Goal: Transaction & Acquisition: Download file/media

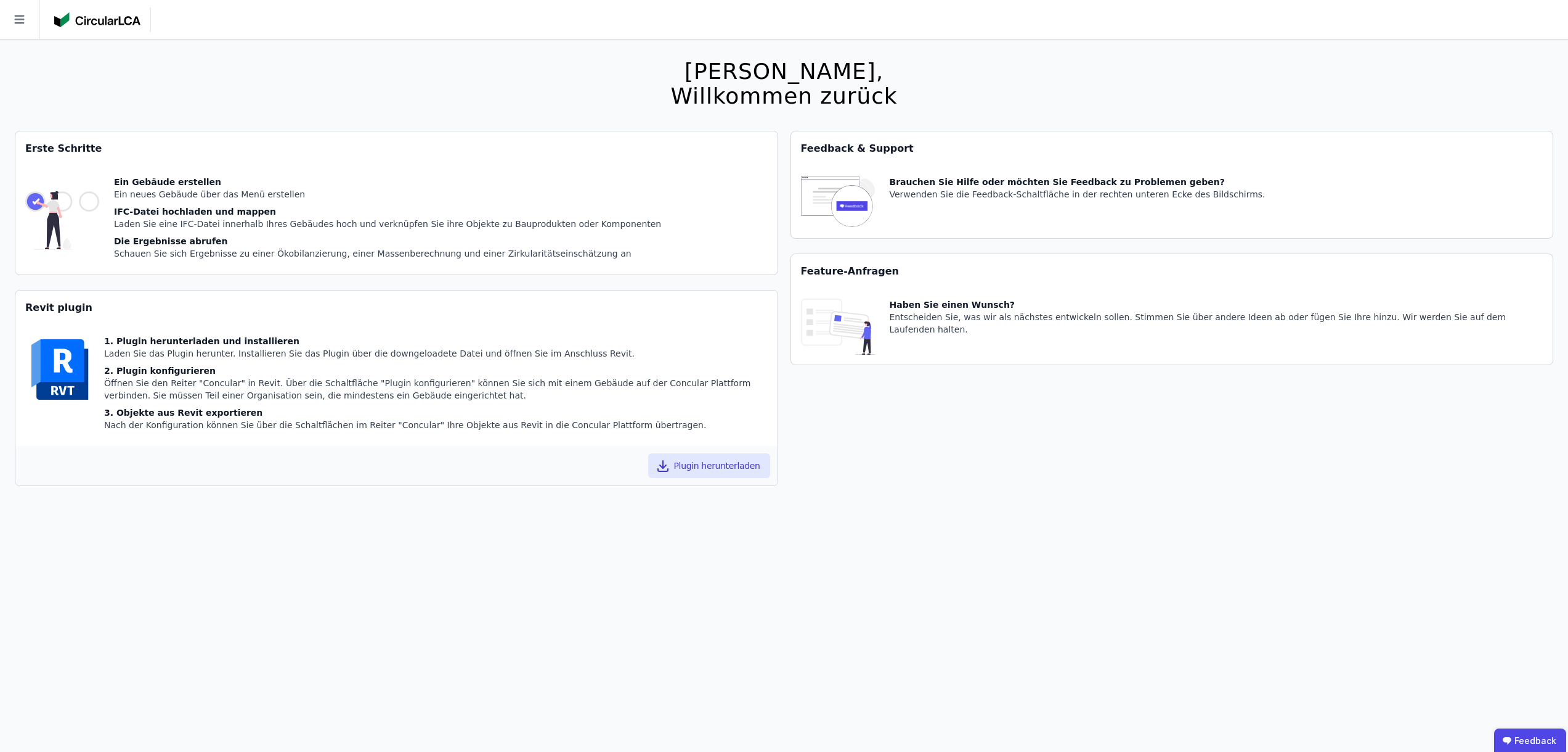
click at [23, 18] on icon at bounding box center [19, 19] width 38 height 38
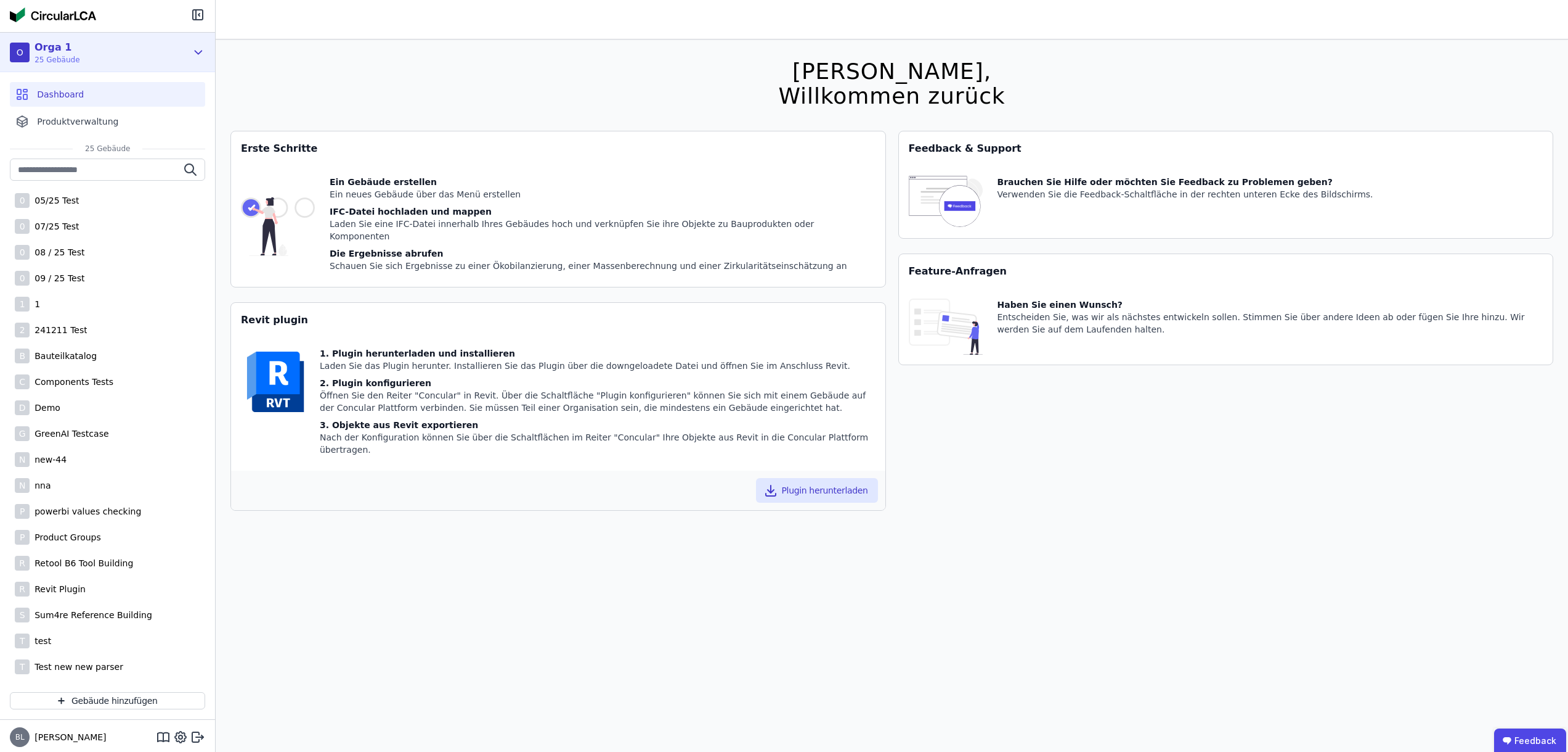
click at [159, 45] on div "O Orga 1 25 Gebäude" at bounding box center [98, 52] width 177 height 25
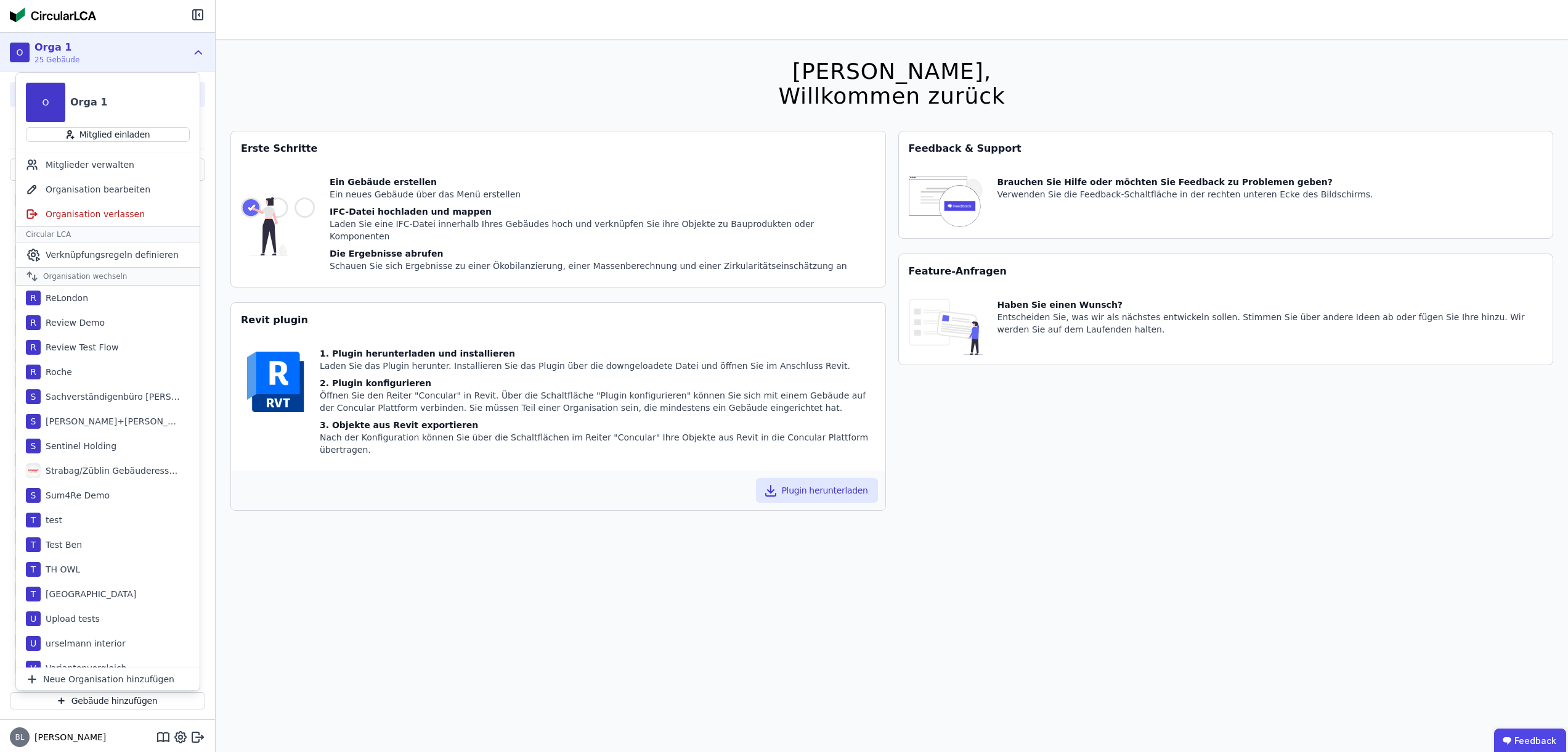
scroll to position [1048, 0]
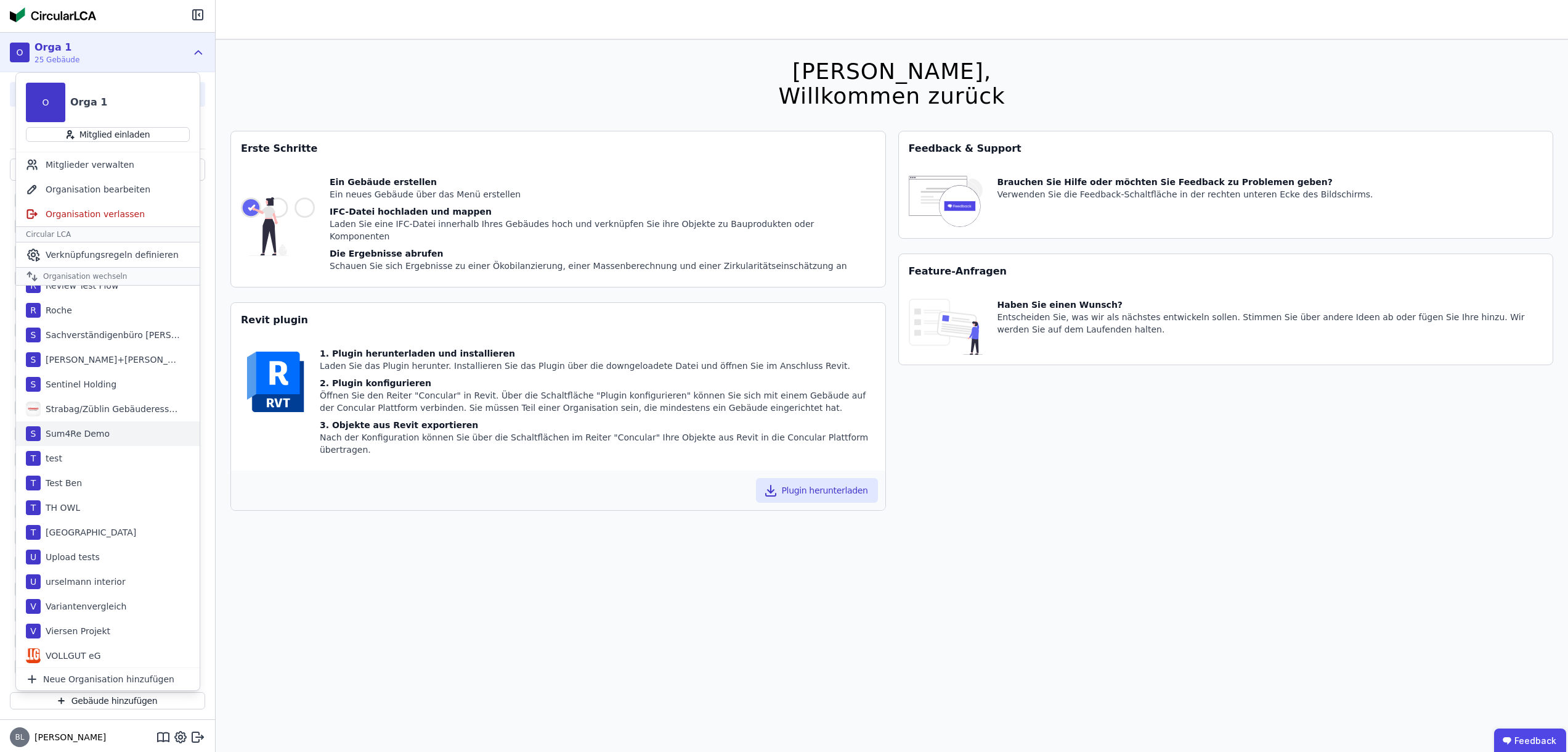
click at [105, 437] on div "S Sum4Re Demo" at bounding box center [107, 433] width 184 height 25
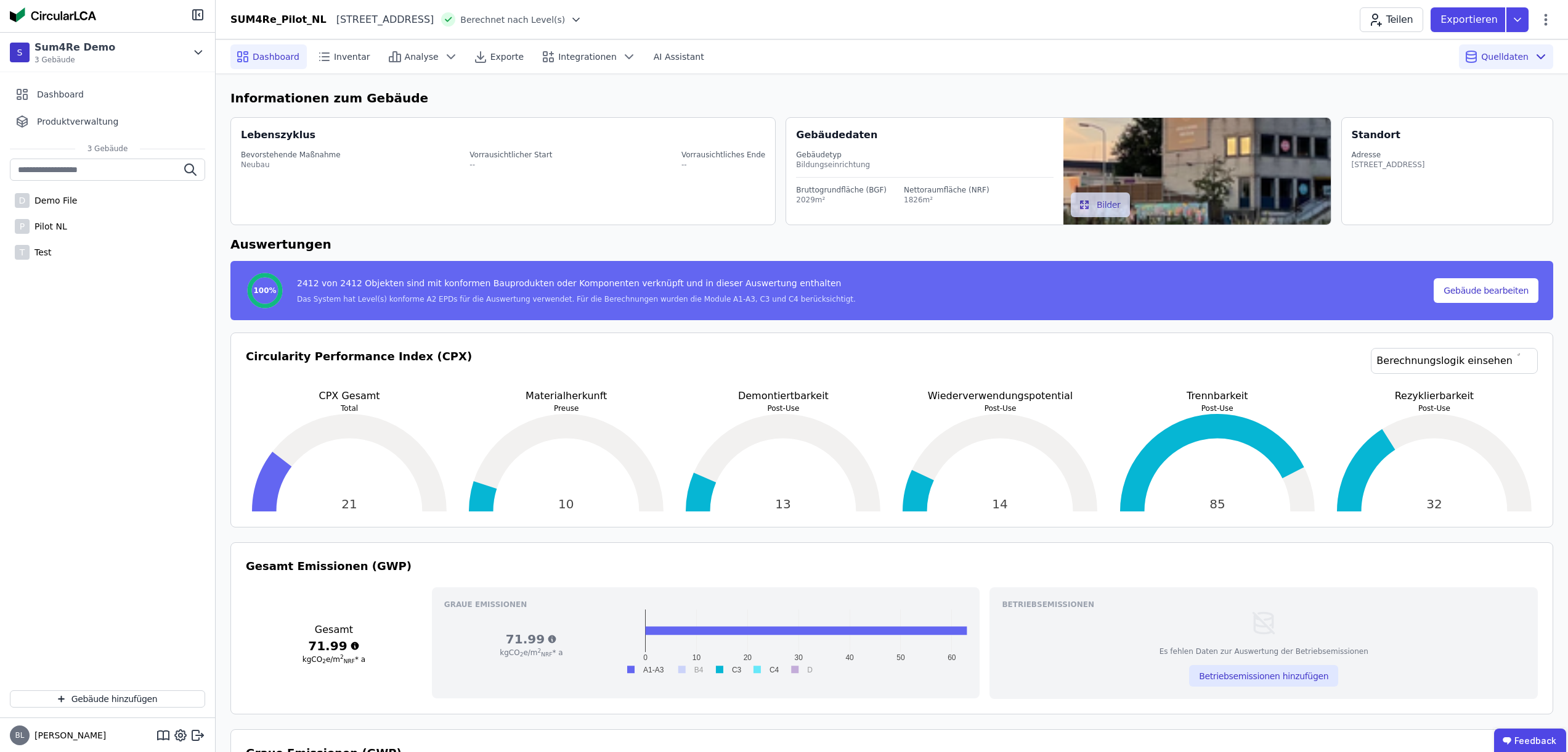
click at [1514, 65] on div "Quelldaten" at bounding box center [1506, 56] width 94 height 25
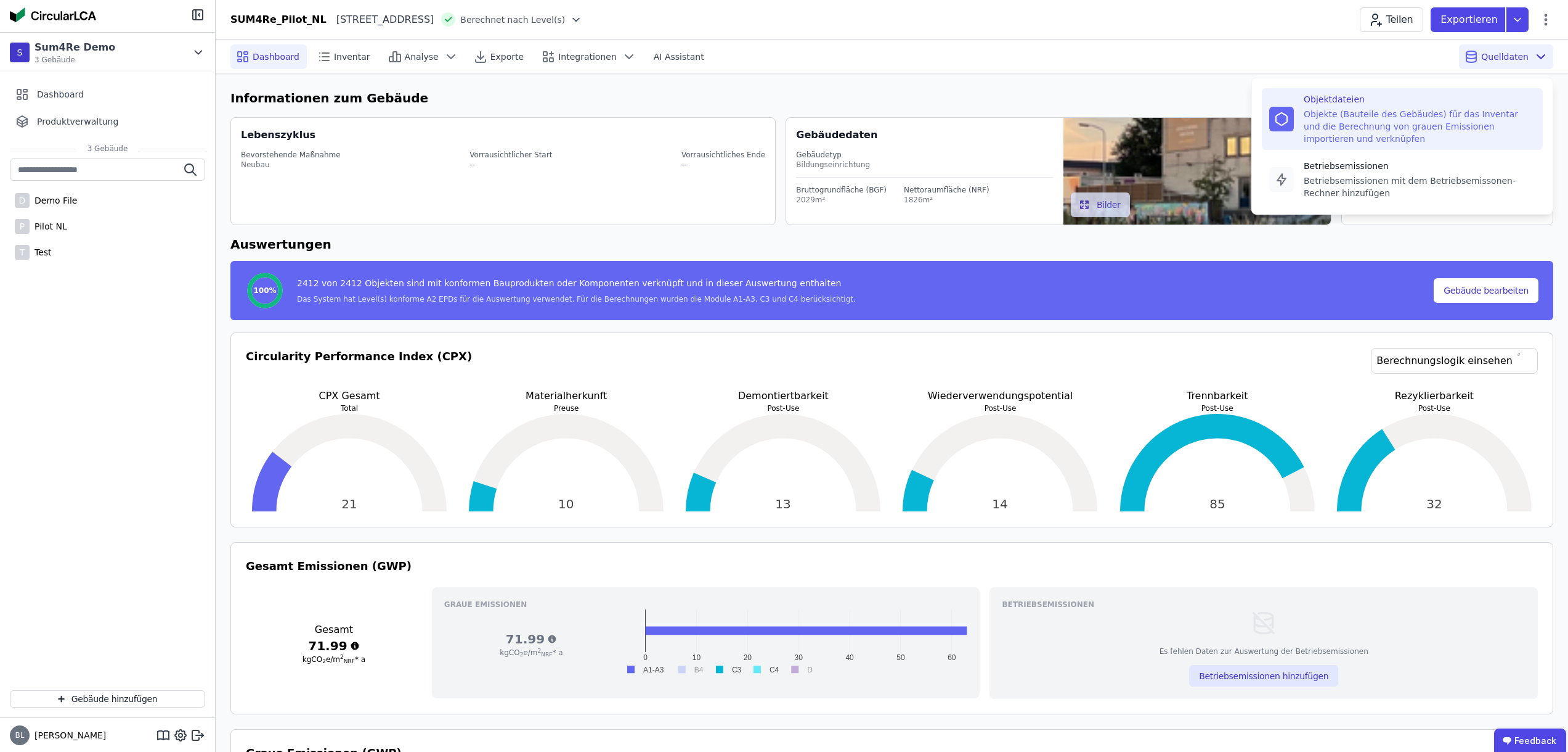
click at [1367, 111] on div "Objekte (Bauteile des Gebäudes) für das Inventar und die Berechnung von grauen …" at bounding box center [1419, 127] width 232 height 37
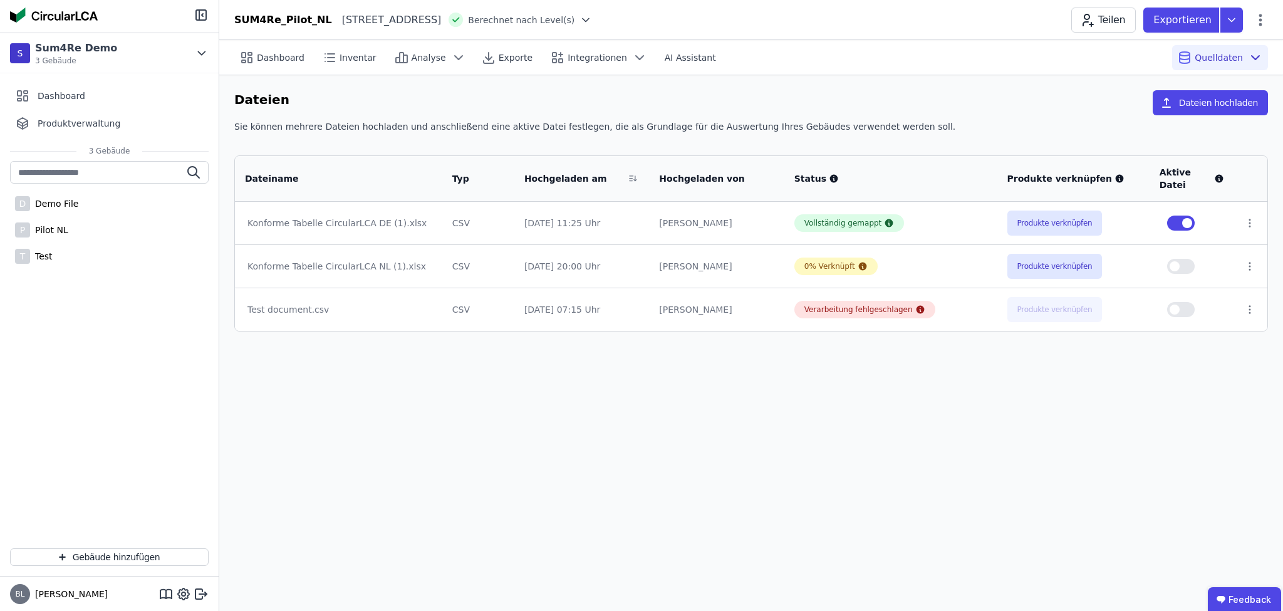
drag, startPoint x: 402, startPoint y: 207, endPoint x: 251, endPoint y: 208, distance: 151.0
click at [251, 217] on div "Konforme Tabelle CircularLCA DE (1).xlsx" at bounding box center [338, 223] width 182 height 13
click at [1042, 213] on button "Produkte verknüpfen" at bounding box center [1054, 222] width 95 height 25
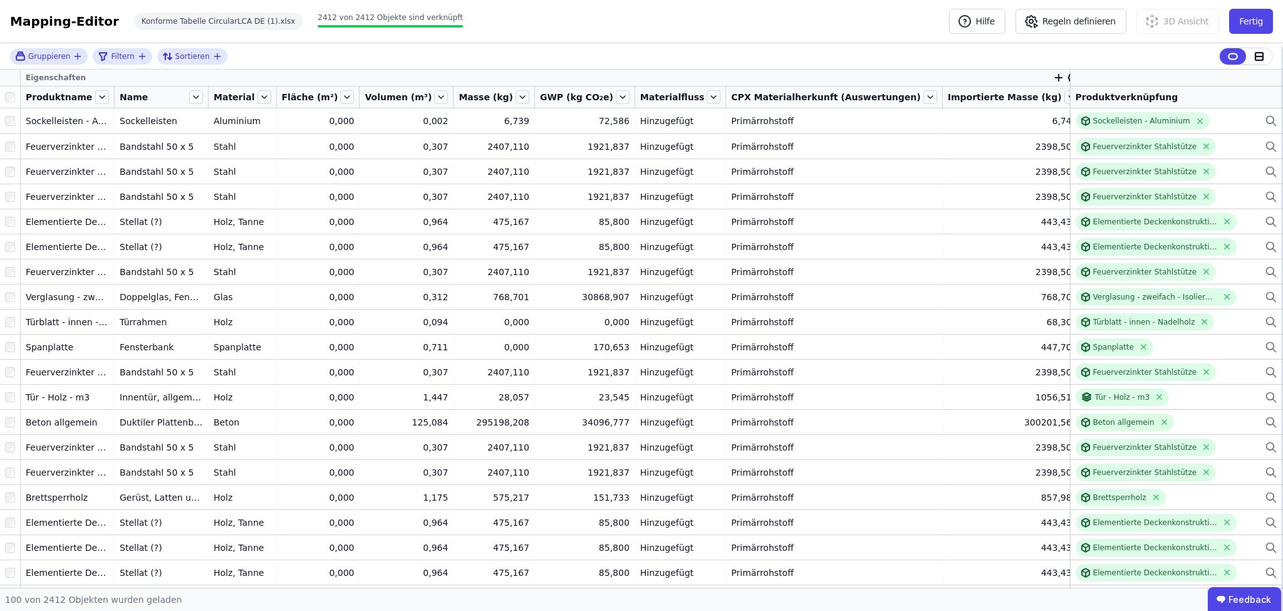
click at [115, 92] on div "Name" at bounding box center [161, 96] width 93 height 21
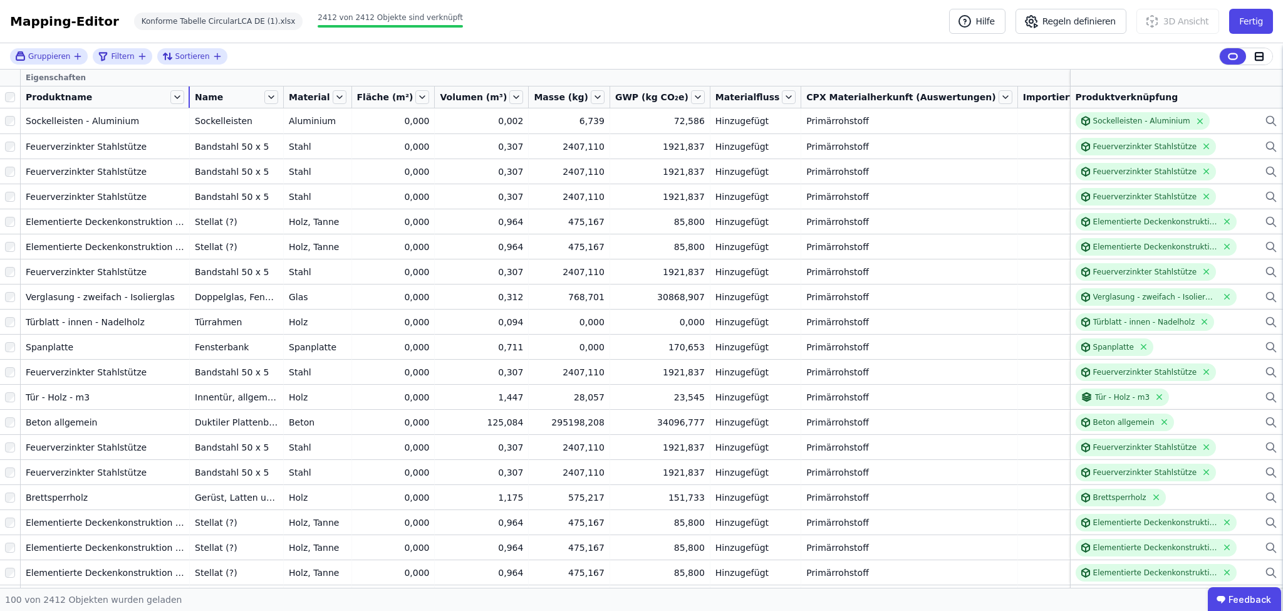
drag, startPoint x: 113, startPoint y: 95, endPoint x: 194, endPoint y: 103, distance: 81.2
click at [194, 103] on tr "Produktname Name Material Fläche (m²) Volumen (m³) Masse (kg) GWP (kg CO₂e) Mat…" at bounding box center [685, 97] width 1371 height 22
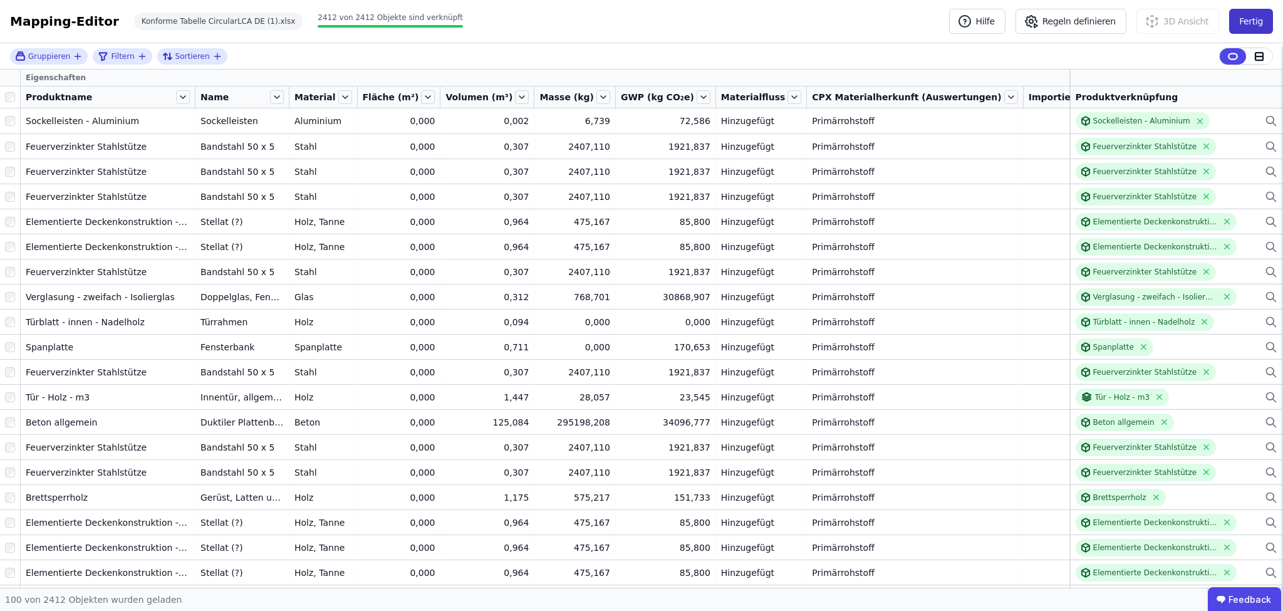
click at [1265, 26] on button "Fertig" at bounding box center [1251, 21] width 44 height 25
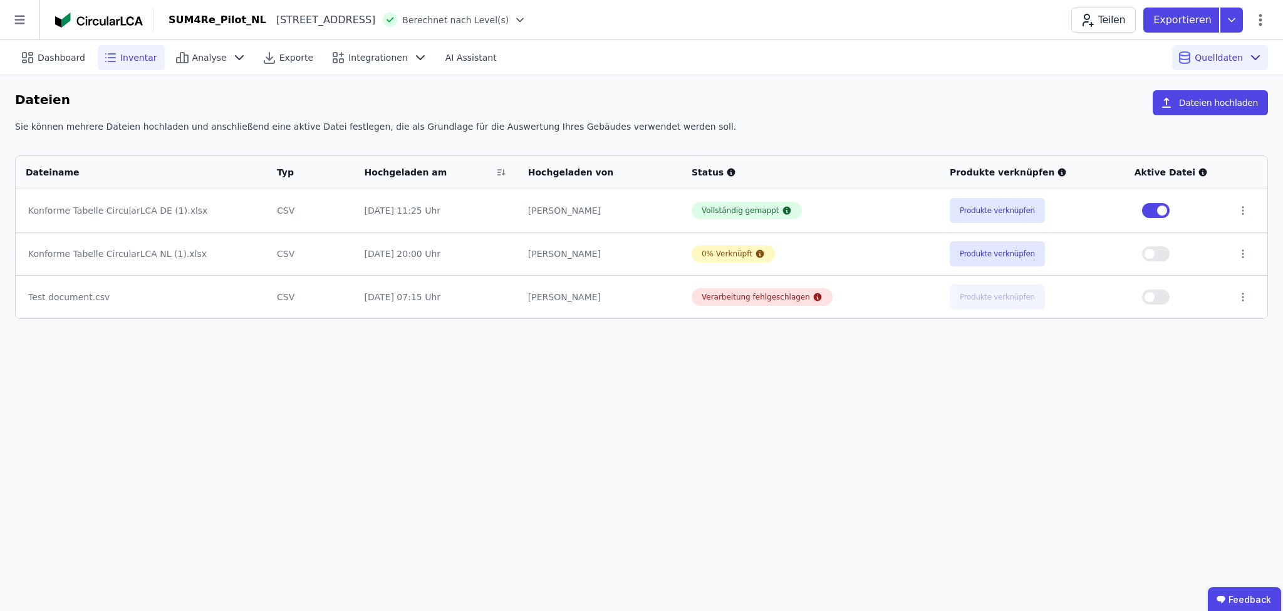
click at [124, 58] on span "Inventar" at bounding box center [138, 57] width 37 height 13
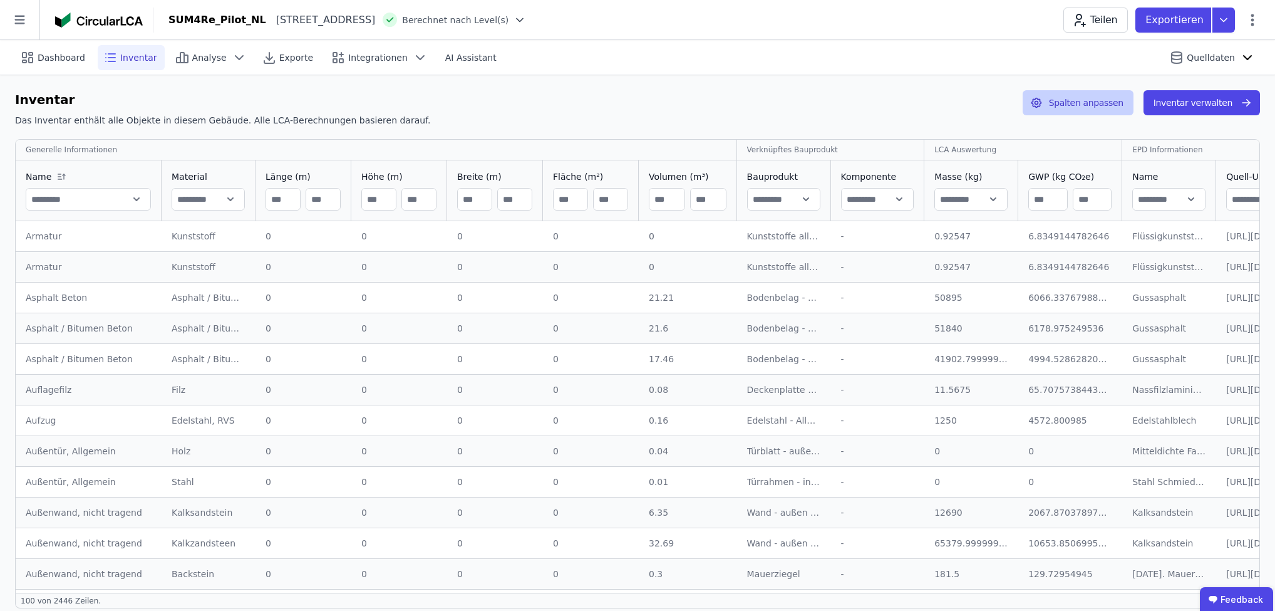
click at [1090, 103] on button "Spalten anpassen" at bounding box center [1078, 102] width 111 height 25
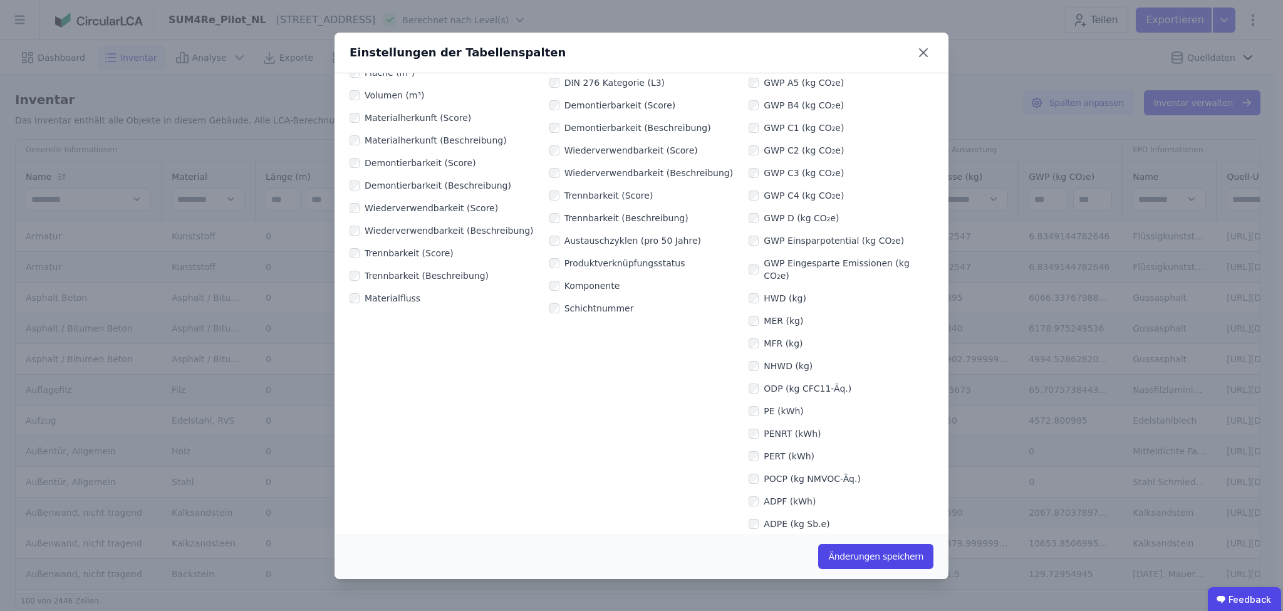
scroll to position [50, 0]
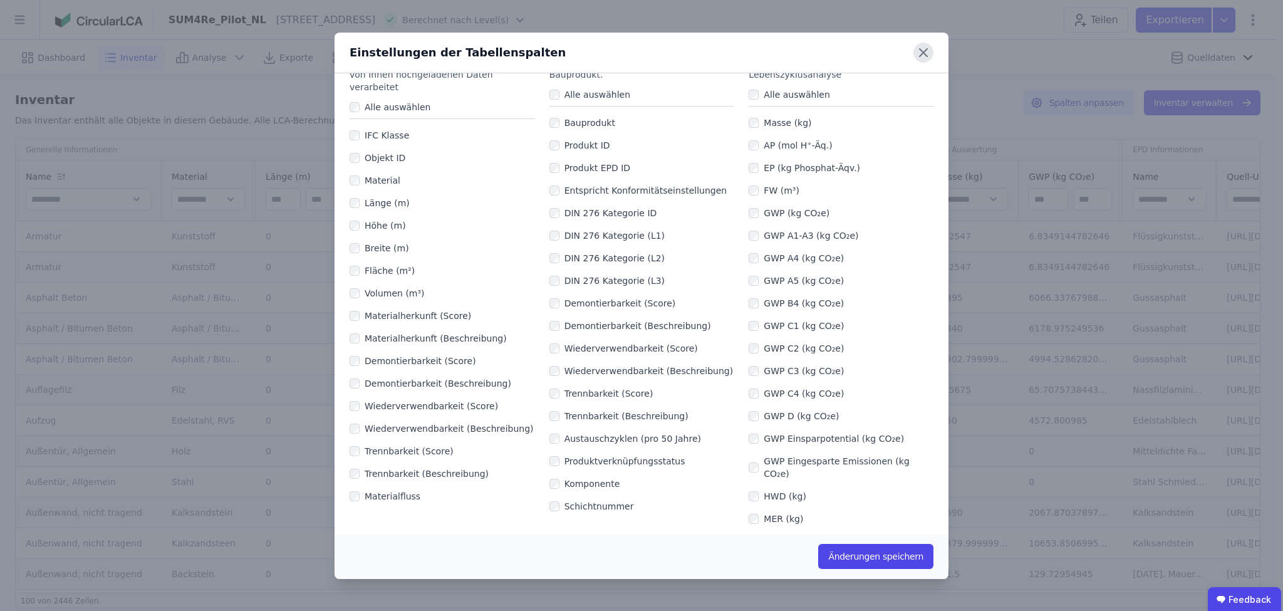
click at [923, 53] on icon at bounding box center [924, 53] width 8 height 8
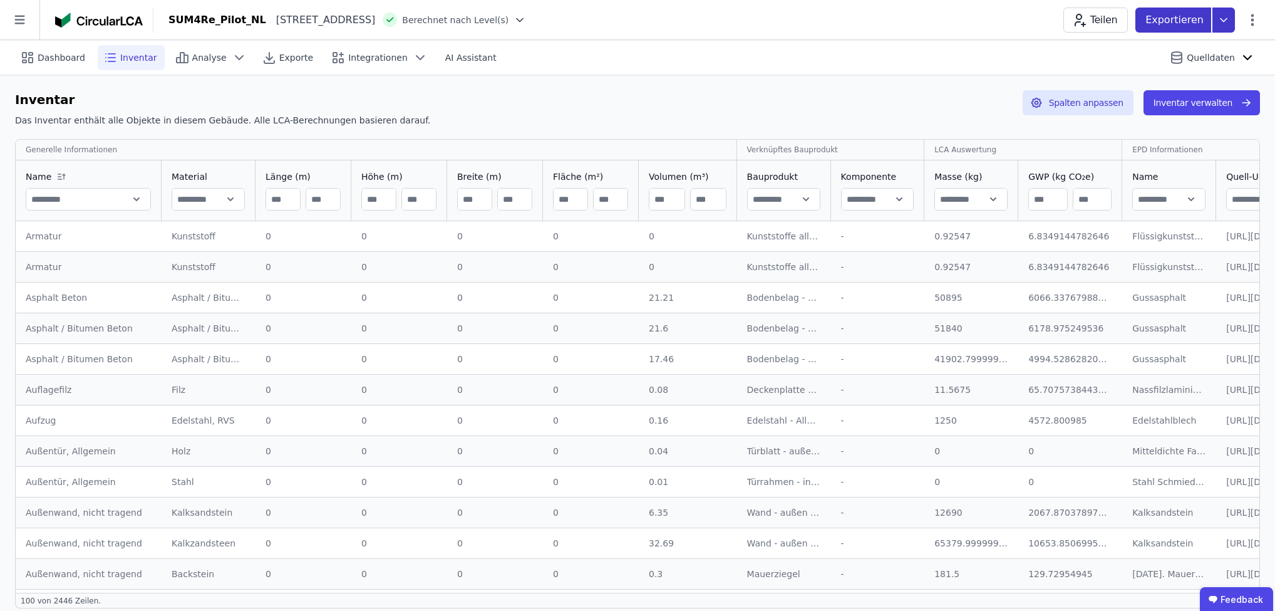
click at [1218, 21] on icon at bounding box center [1224, 20] width 23 height 25
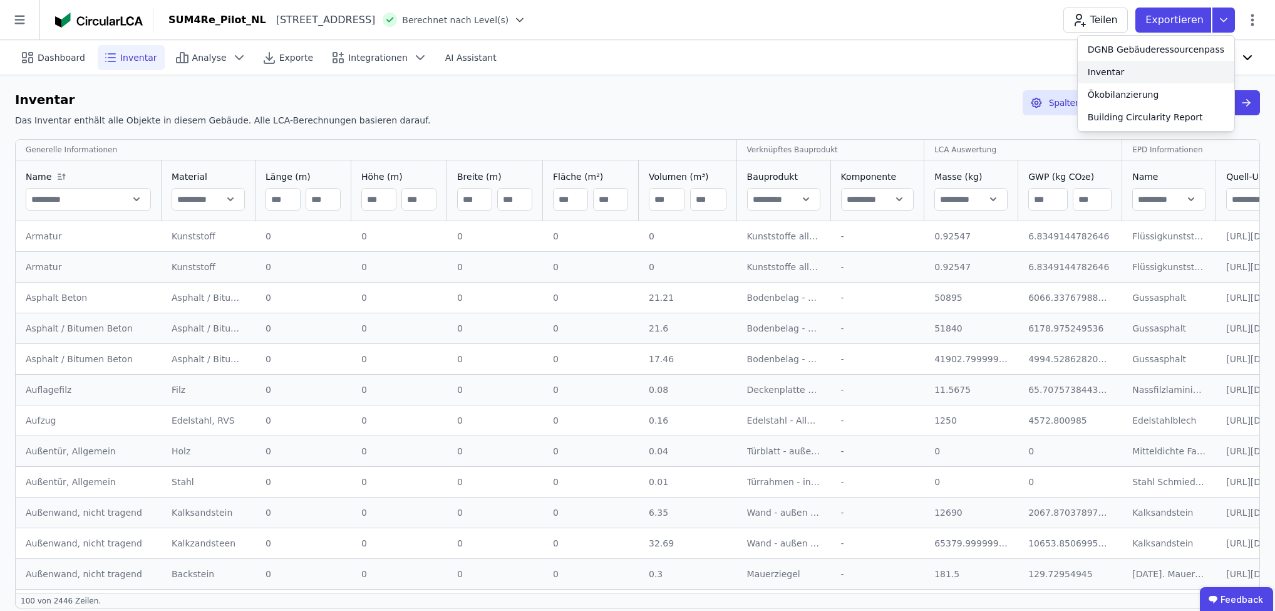
click at [1125, 75] on div "Inventar" at bounding box center [1106, 72] width 37 height 13
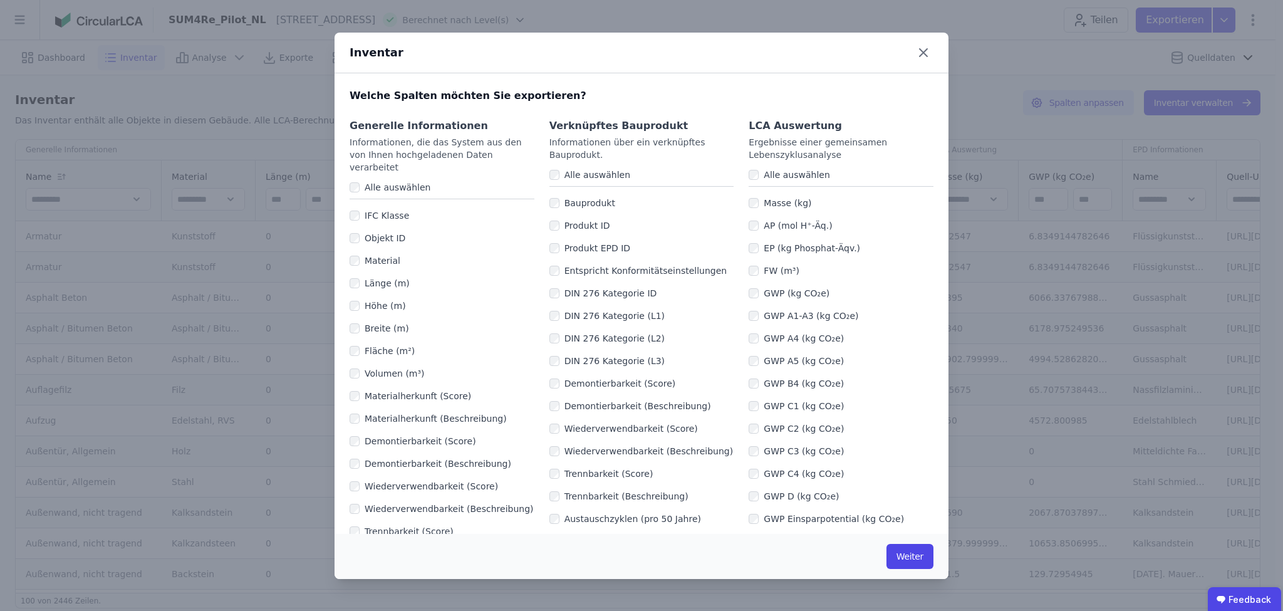
click at [907, 566] on button "Weiter" at bounding box center [909, 556] width 47 height 25
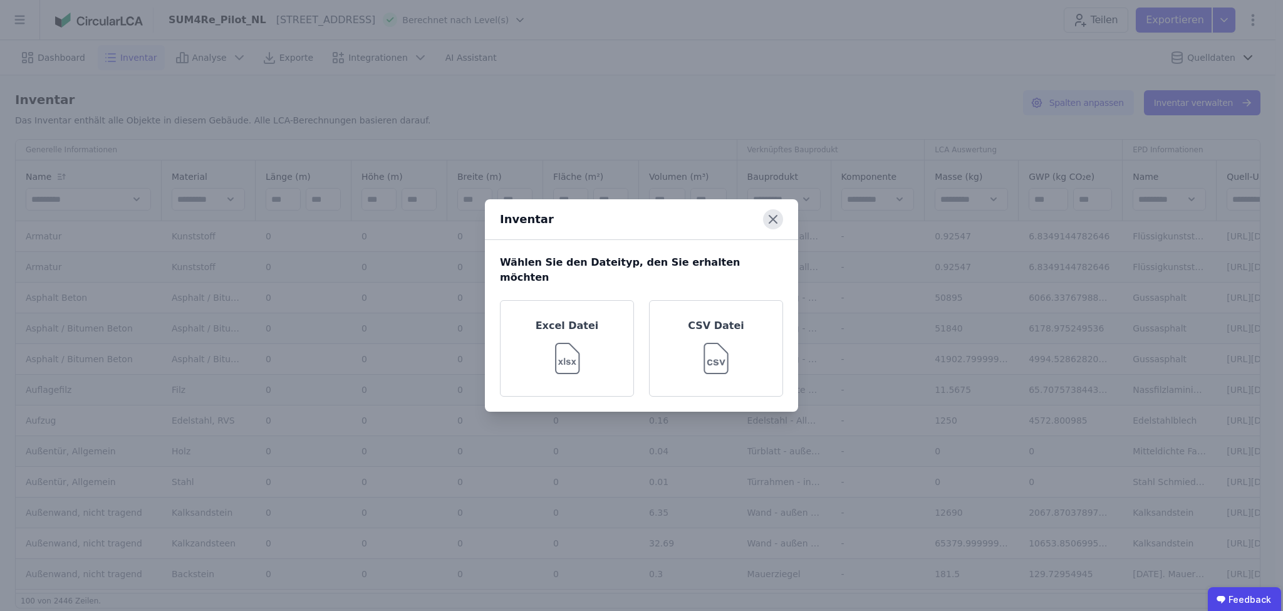
click at [771, 226] on icon at bounding box center [773, 219] width 20 height 20
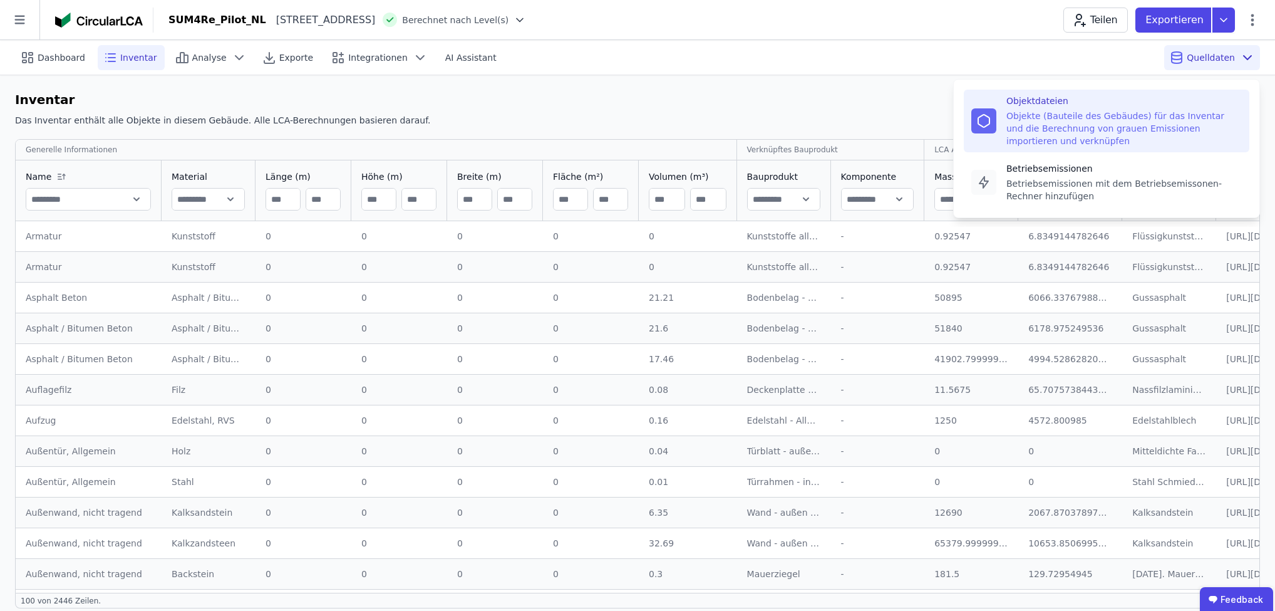
click at [1082, 120] on div "Objekte (Bauteile des Gebäudes) für das Inventar und die Berechnung von grauen …" at bounding box center [1125, 129] width 236 height 38
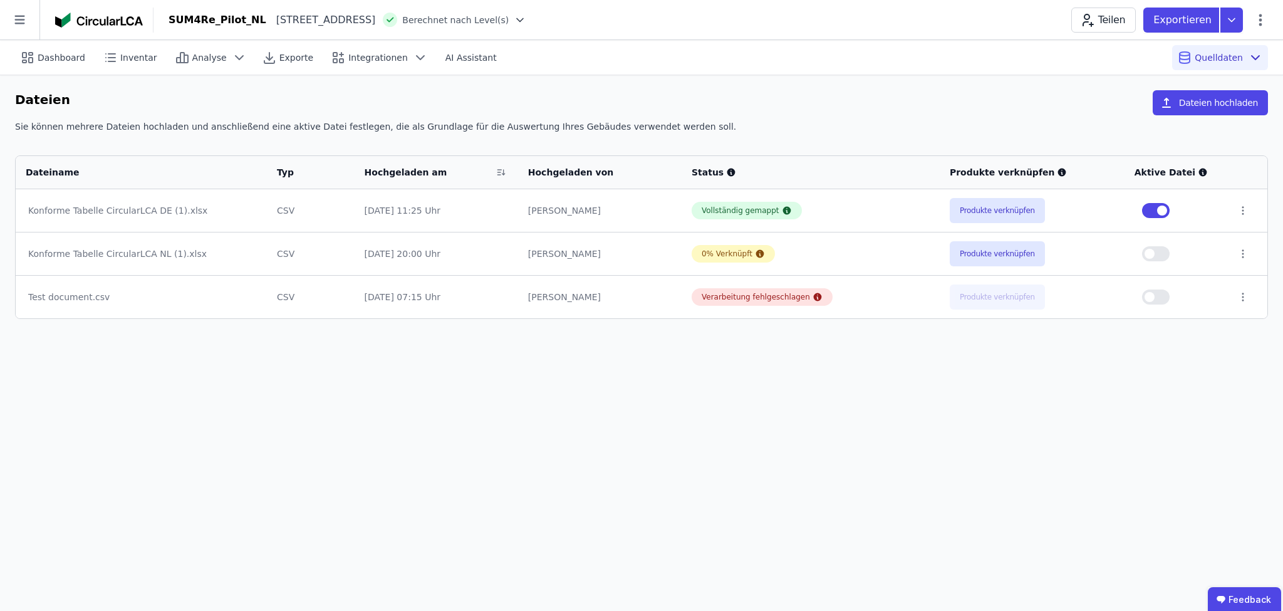
drag, startPoint x: 189, startPoint y: 210, endPoint x: 293, endPoint y: 228, distance: 105.5
click at [58, 214] on div "Konforme Tabelle CircularLCA DE (1).xlsx" at bounding box center [141, 210] width 226 height 13
click at [1242, 209] on icon at bounding box center [1242, 210] width 11 height 11
click at [1124, 167] on link "Herunterladen" at bounding box center [1146, 168] width 187 height 20
click at [18, 24] on icon at bounding box center [19, 20] width 10 height 9
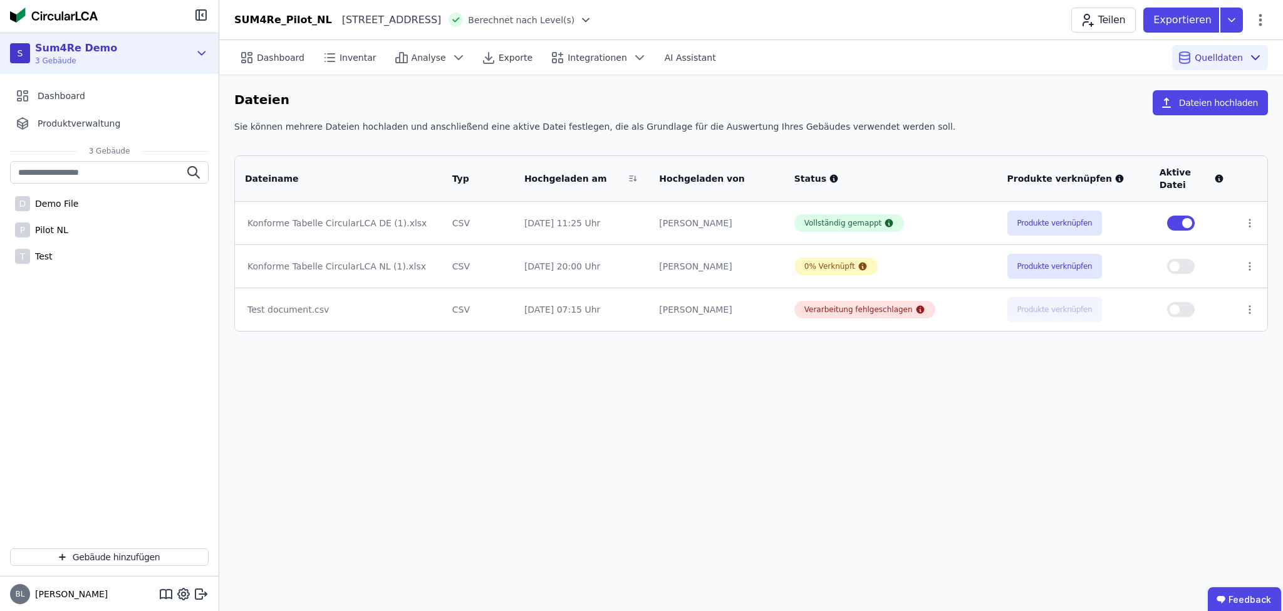
click at [201, 52] on icon at bounding box center [202, 53] width 14 height 15
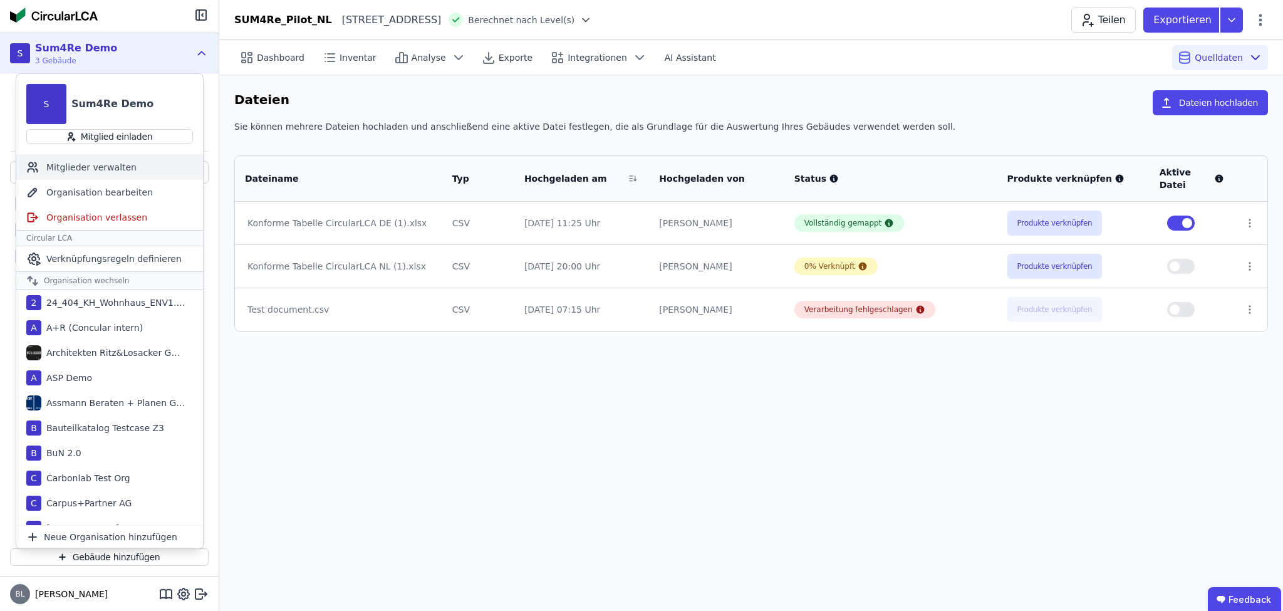
click at [111, 163] on div "Mitglieder verwalten" at bounding box center [109, 167] width 187 height 25
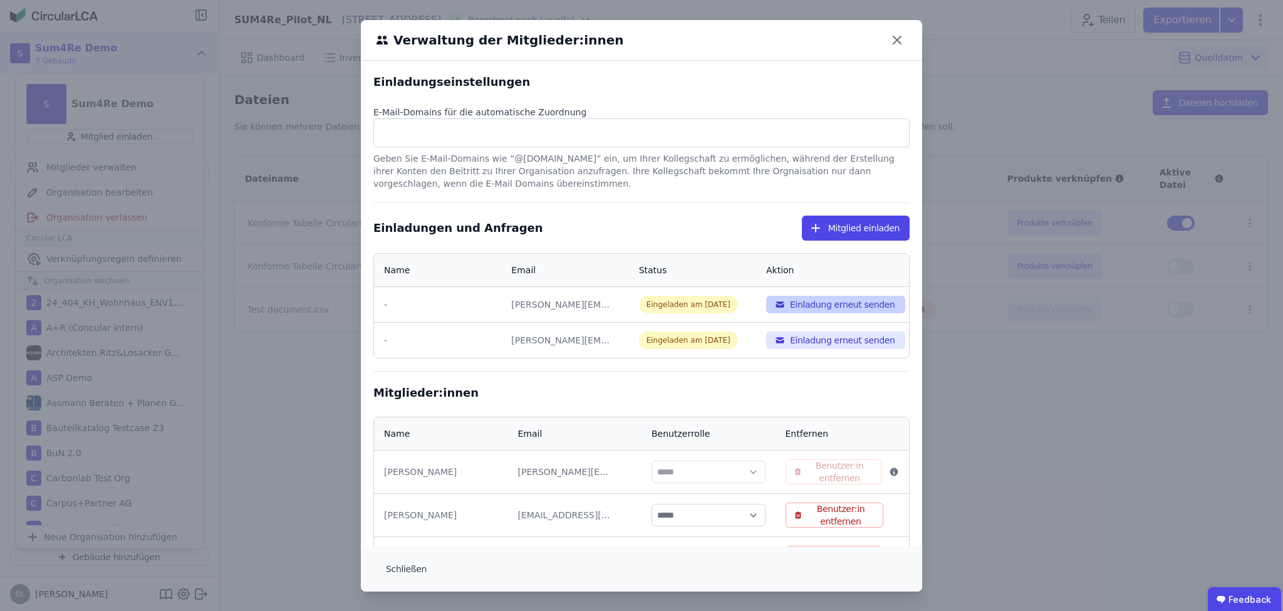
click at [819, 304] on button "Einladung erneut senden" at bounding box center [835, 305] width 139 height 18
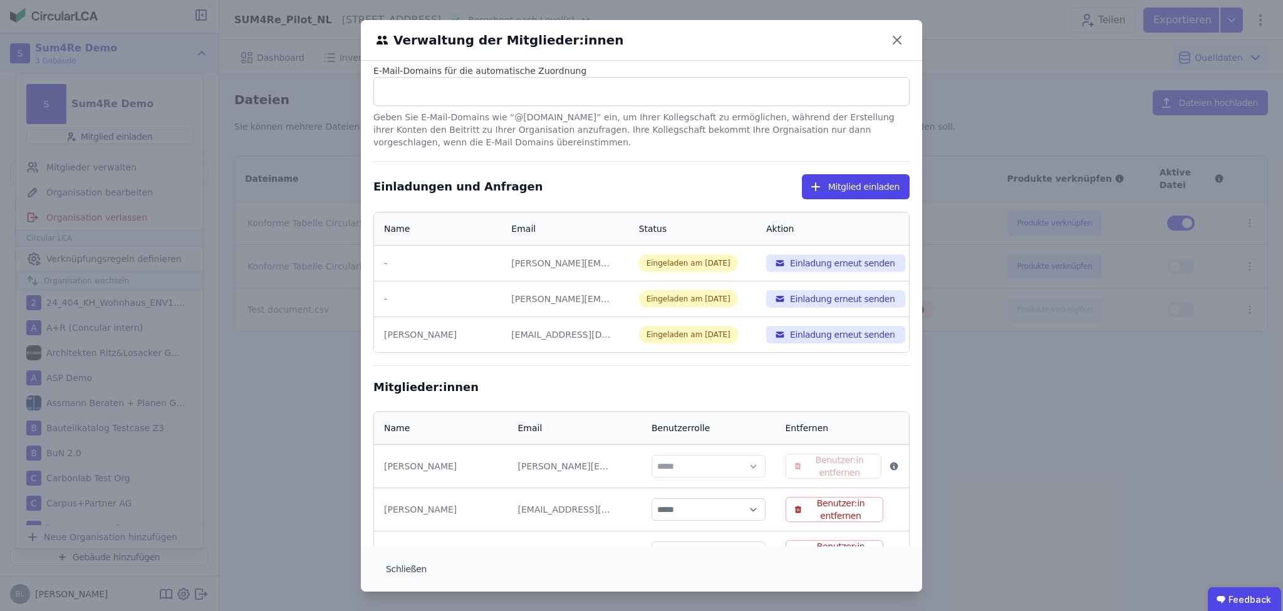
scroll to position [93, 0]
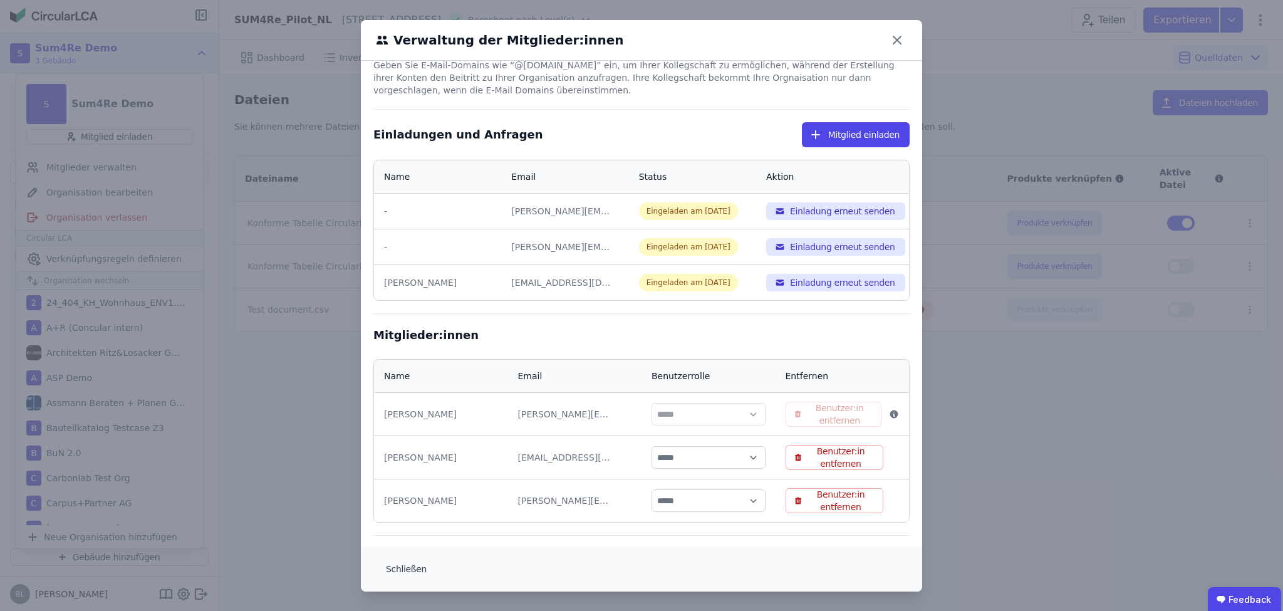
drag, startPoint x: 586, startPoint y: 454, endPoint x: 486, endPoint y: 456, distance: 100.2
click at [486, 456] on tr "Petr Hradil petr.hradil@vtt.fi ***** **** Benutzer:in entfernen" at bounding box center [641, 456] width 535 height 43
click at [895, 38] on icon at bounding box center [897, 40] width 20 height 20
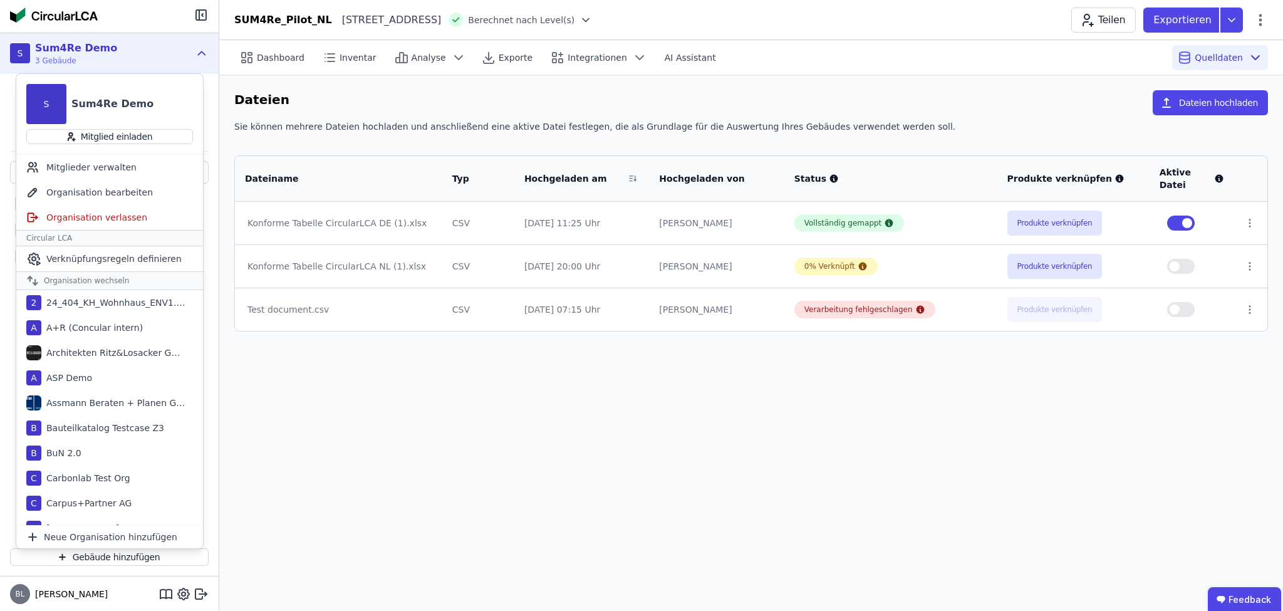
click at [206, 55] on icon at bounding box center [202, 53] width 14 height 15
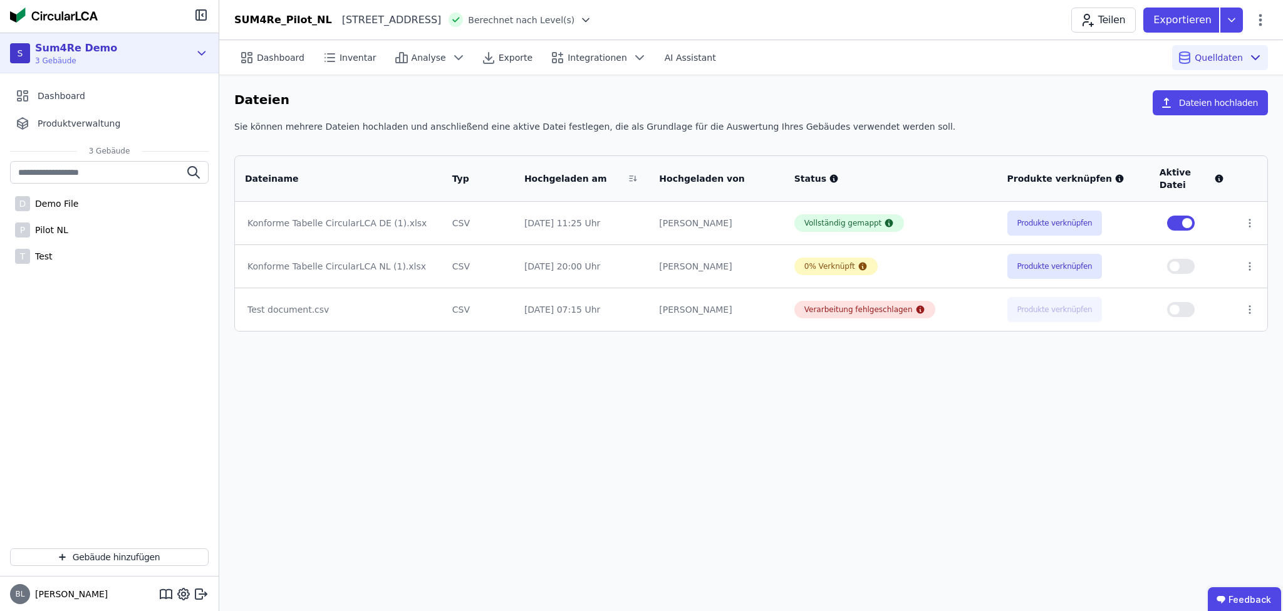
click at [190, 54] on div "S Sum4Re Demo 3 Gebäude" at bounding box center [109, 53] width 219 height 40
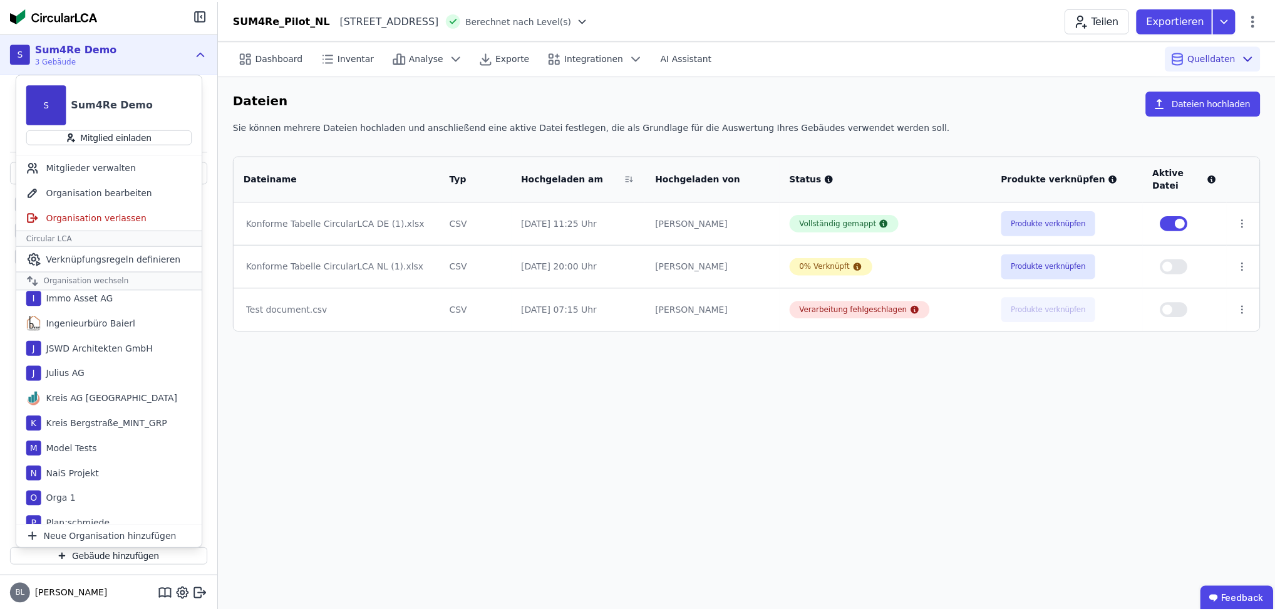
scroll to position [717, 0]
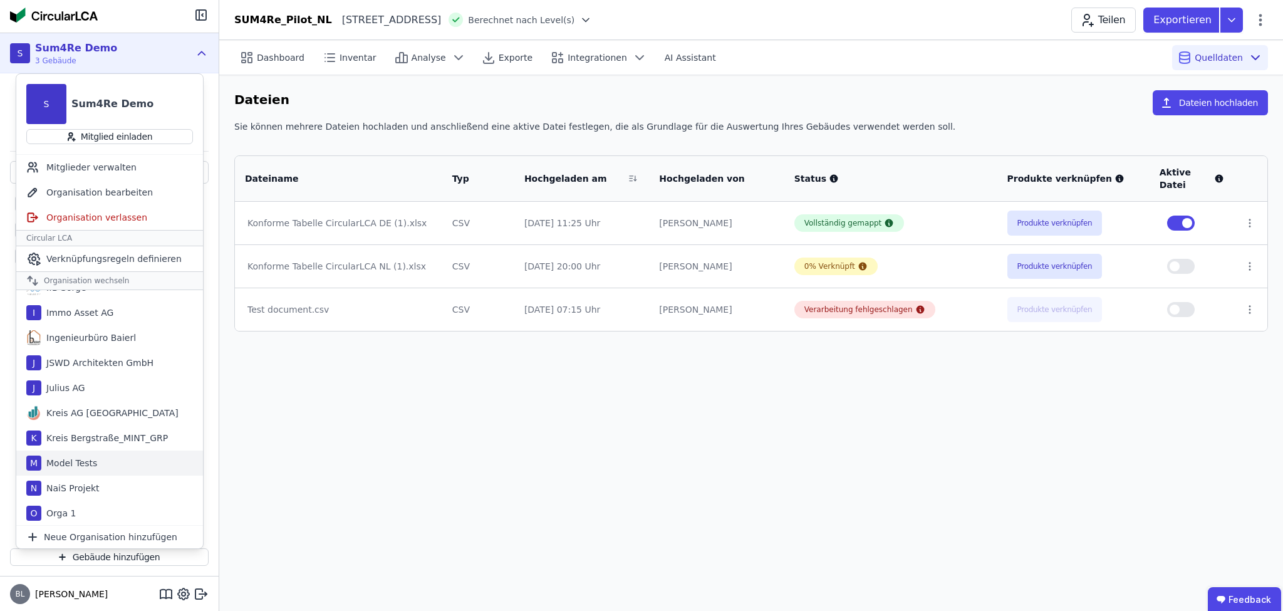
click at [85, 459] on div "Model Tests" at bounding box center [69, 463] width 56 height 13
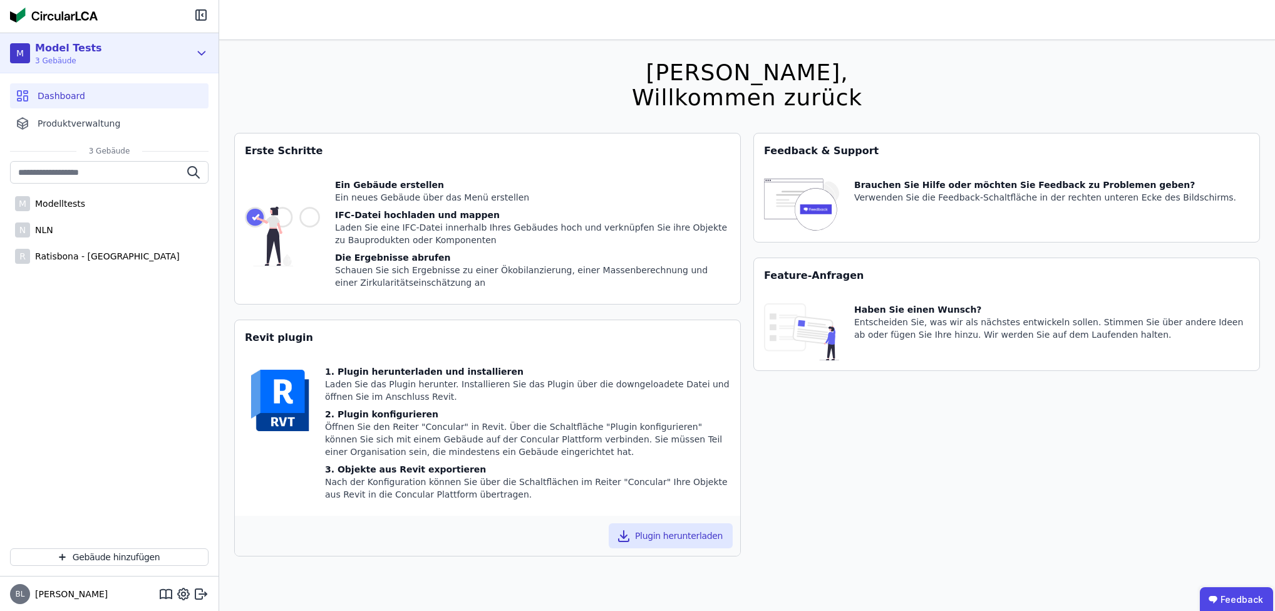
click at [200, 53] on icon at bounding box center [202, 52] width 7 height 3
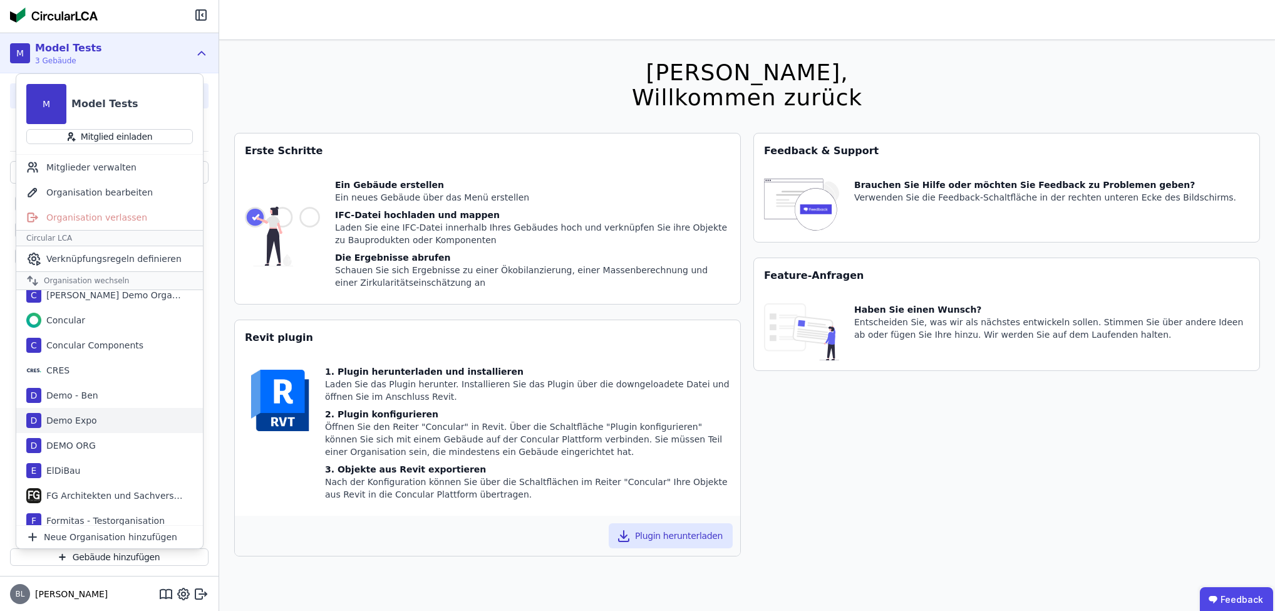
scroll to position [251, 0]
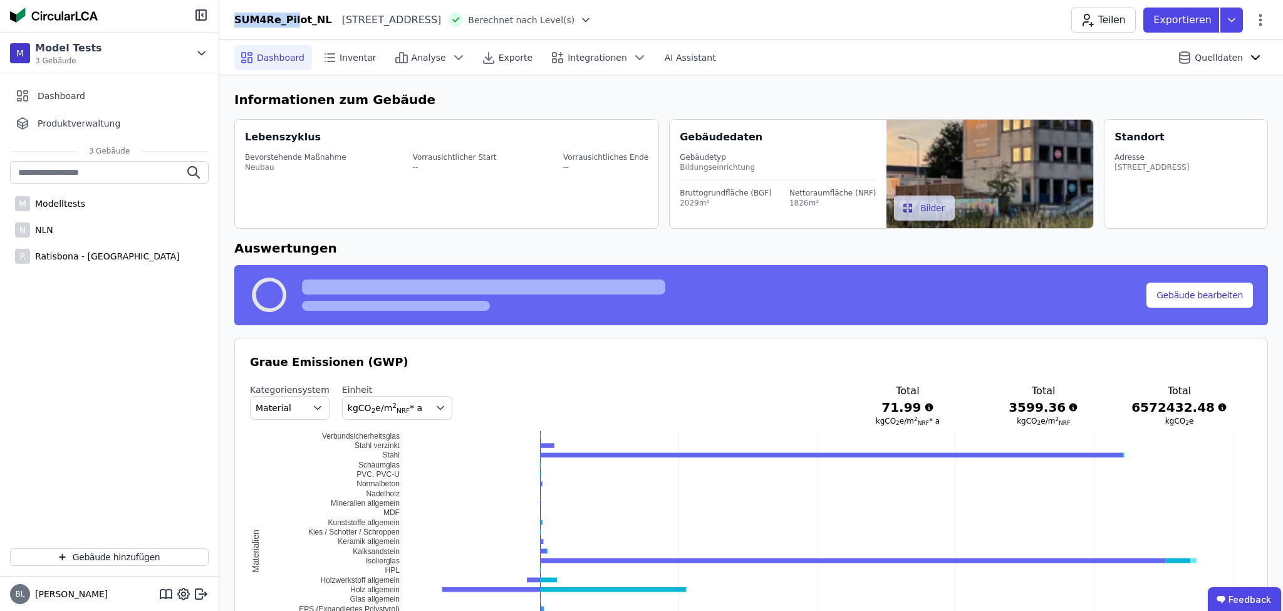
drag, startPoint x: 228, startPoint y: 19, endPoint x: 241, endPoint y: 27, distance: 14.6
click at [241, 27] on div "SUM4Re_Pilot_NL [STREET_ADDRESS][GEOGRAPHIC_DATA] Berechnet nach Level(s) Teile…" at bounding box center [751, 20] width 1064 height 25
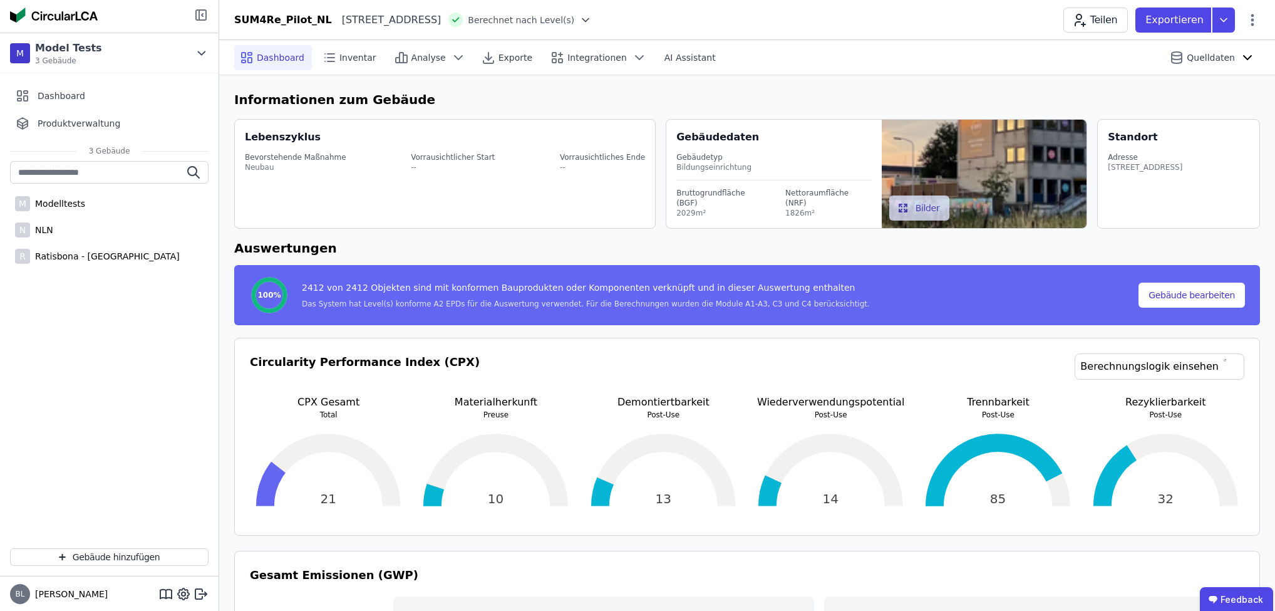
click at [198, 14] on icon at bounding box center [201, 15] width 15 height 15
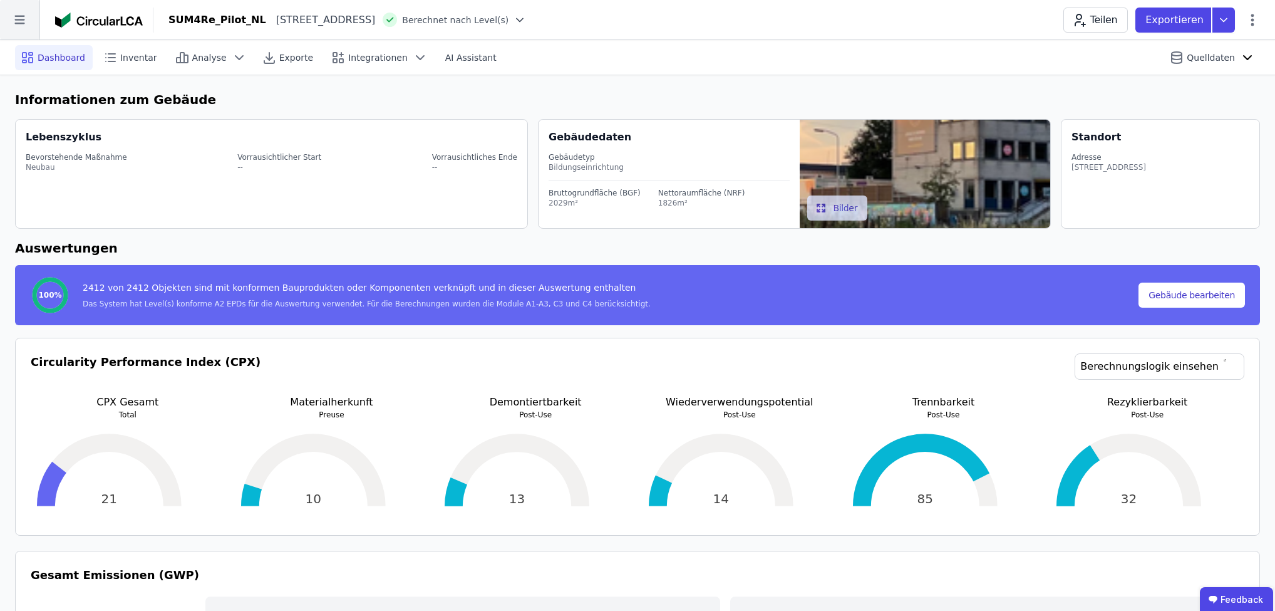
click at [32, 23] on icon at bounding box center [19, 19] width 39 height 39
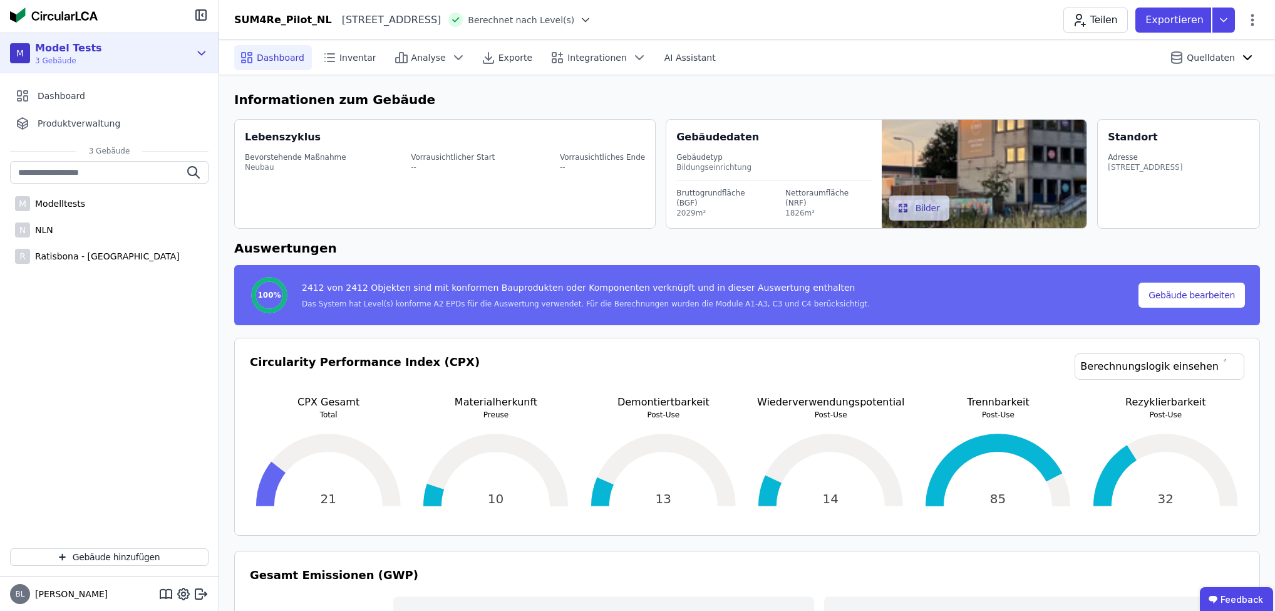
click at [152, 44] on div "M Model Tests 3 Gebäude" at bounding box center [100, 53] width 180 height 25
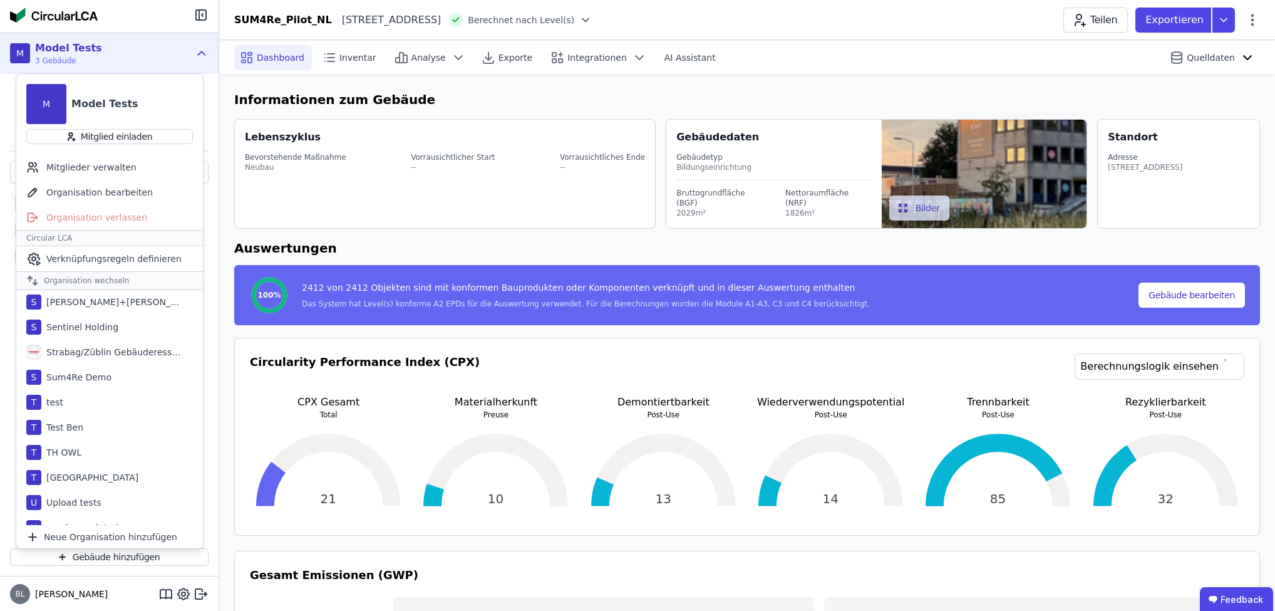
scroll to position [1153, 0]
click at [88, 351] on div "Sum4Re Demo" at bounding box center [76, 352] width 70 height 13
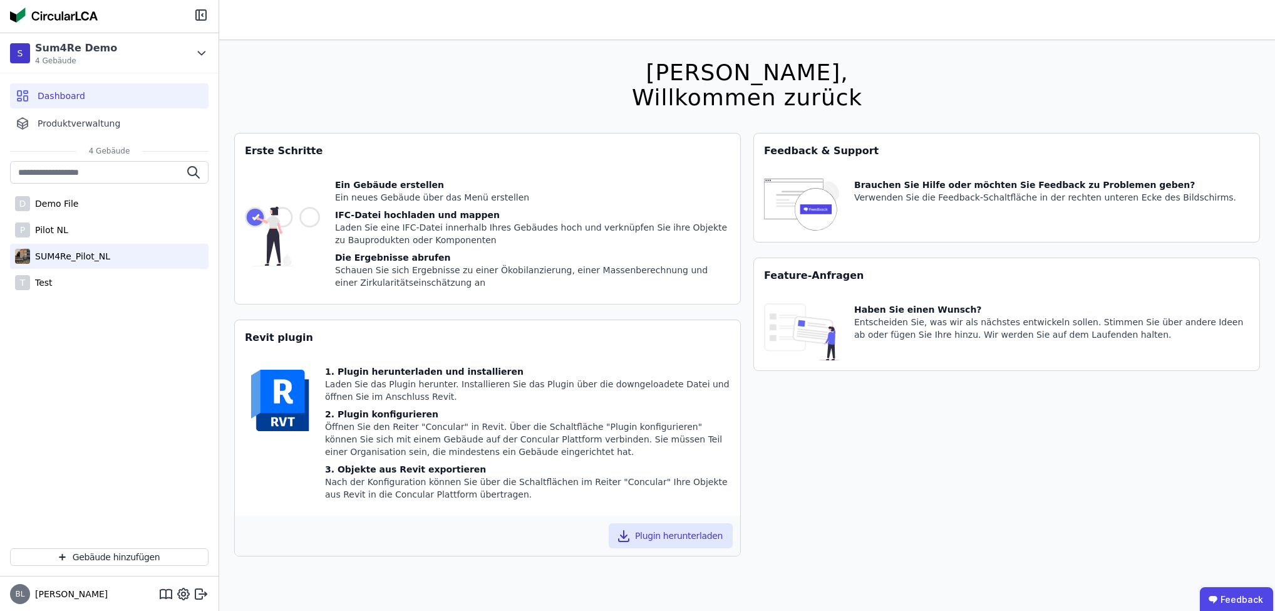
click at [66, 258] on div "SUM4Re_Pilot_NL" at bounding box center [70, 256] width 80 height 13
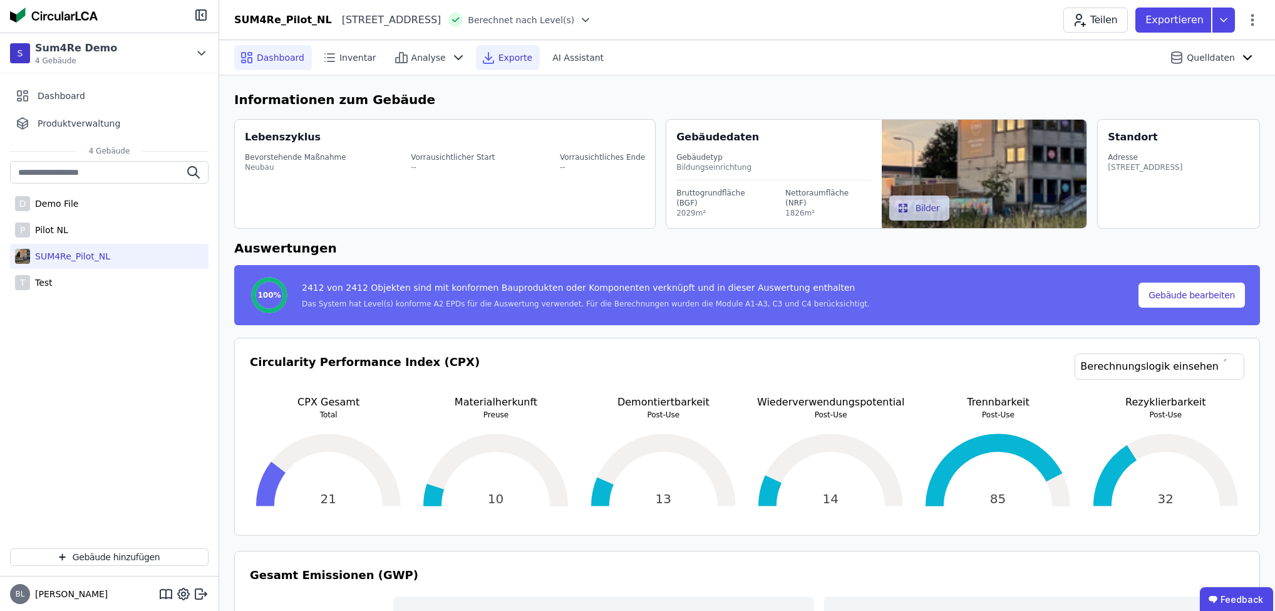
click at [500, 60] on span "Exporte" at bounding box center [516, 57] width 34 height 13
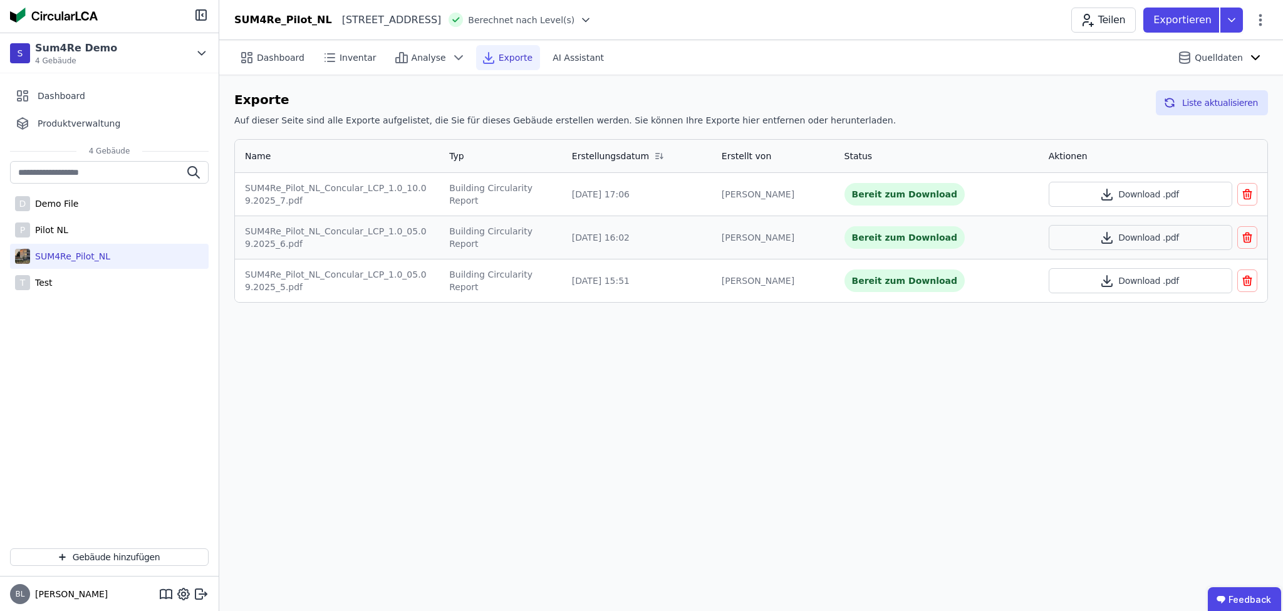
drag, startPoint x: 448, startPoint y: 195, endPoint x: 557, endPoint y: 197, distance: 109.0
click at [557, 197] on td "Building Circularity Report" at bounding box center [500, 194] width 123 height 43
drag, startPoint x: 519, startPoint y: 197, endPoint x: 423, endPoint y: 196, distance: 95.8
click at [423, 196] on tr "SUM4Re_Pilot_NL_Concular_LCP_1.0_10.09.2025_7.pdf Building Circularity Report 1…" at bounding box center [751, 194] width 1032 height 43
click at [1120, 193] on button "Download .pdf" at bounding box center [1141, 194] width 184 height 25
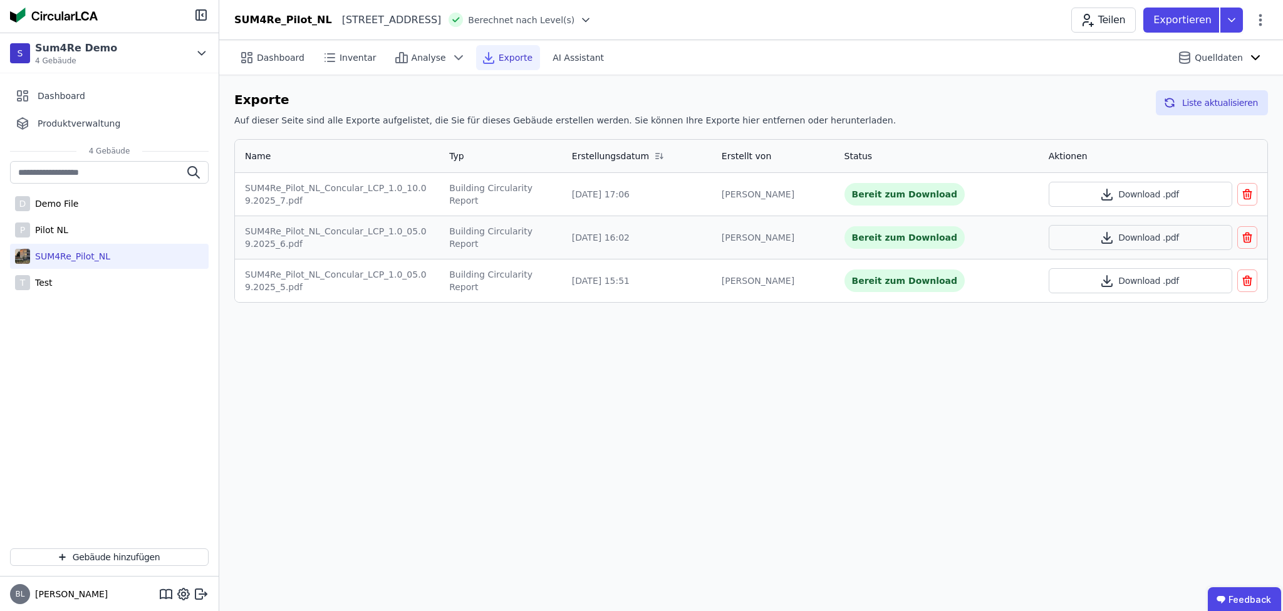
click at [635, 398] on div "Dashboard Inventar Analyse Exporte AI Assistant Quelldaten Exporte Auf dieser S…" at bounding box center [751, 325] width 1064 height 571
